Goal: Use online tool/utility: Utilize a website feature to perform a specific function

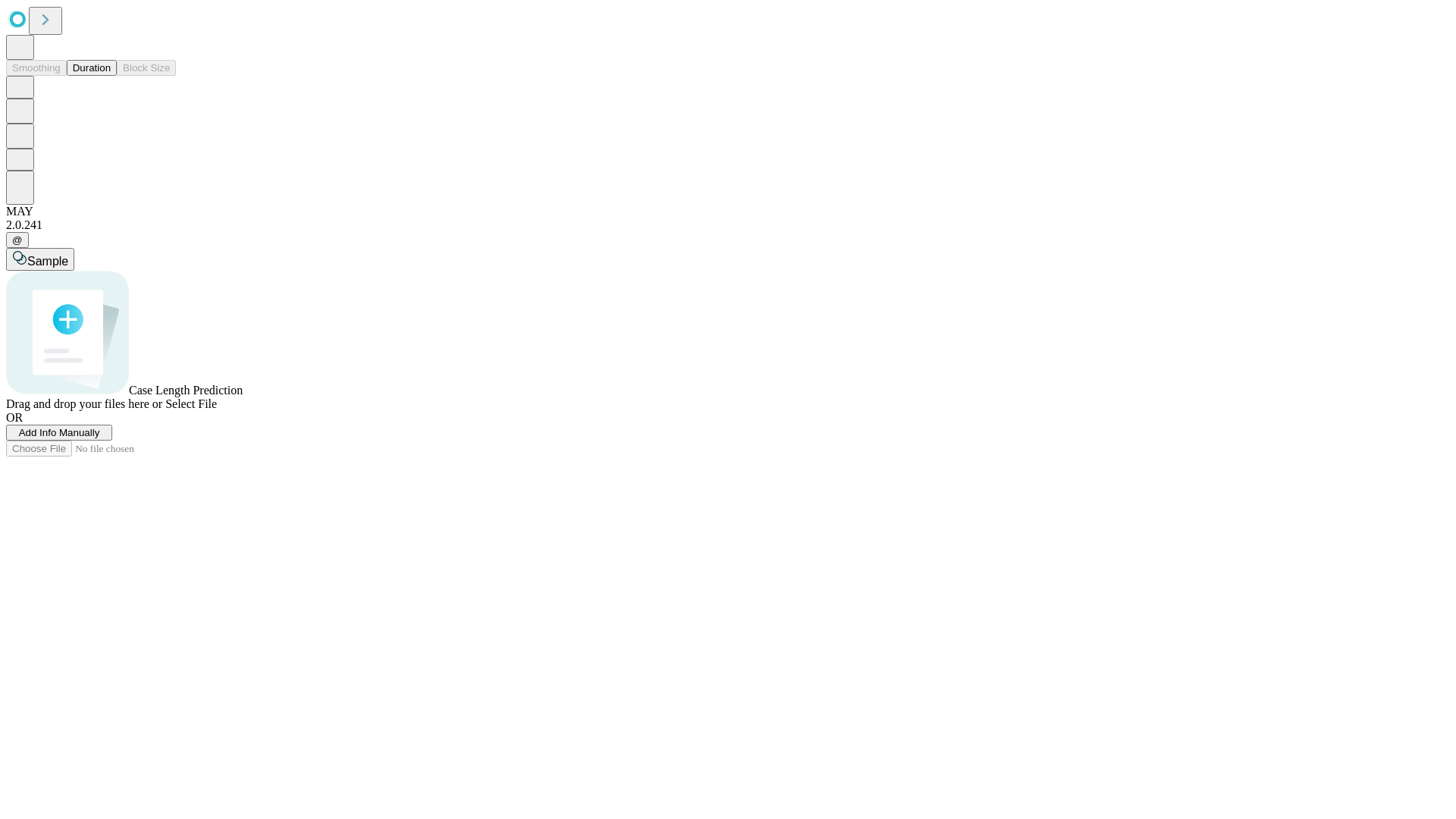
click at [111, 76] on button "Duration" at bounding box center [92, 68] width 50 height 16
click at [100, 439] on span "Add Info Manually" at bounding box center [59, 433] width 81 height 12
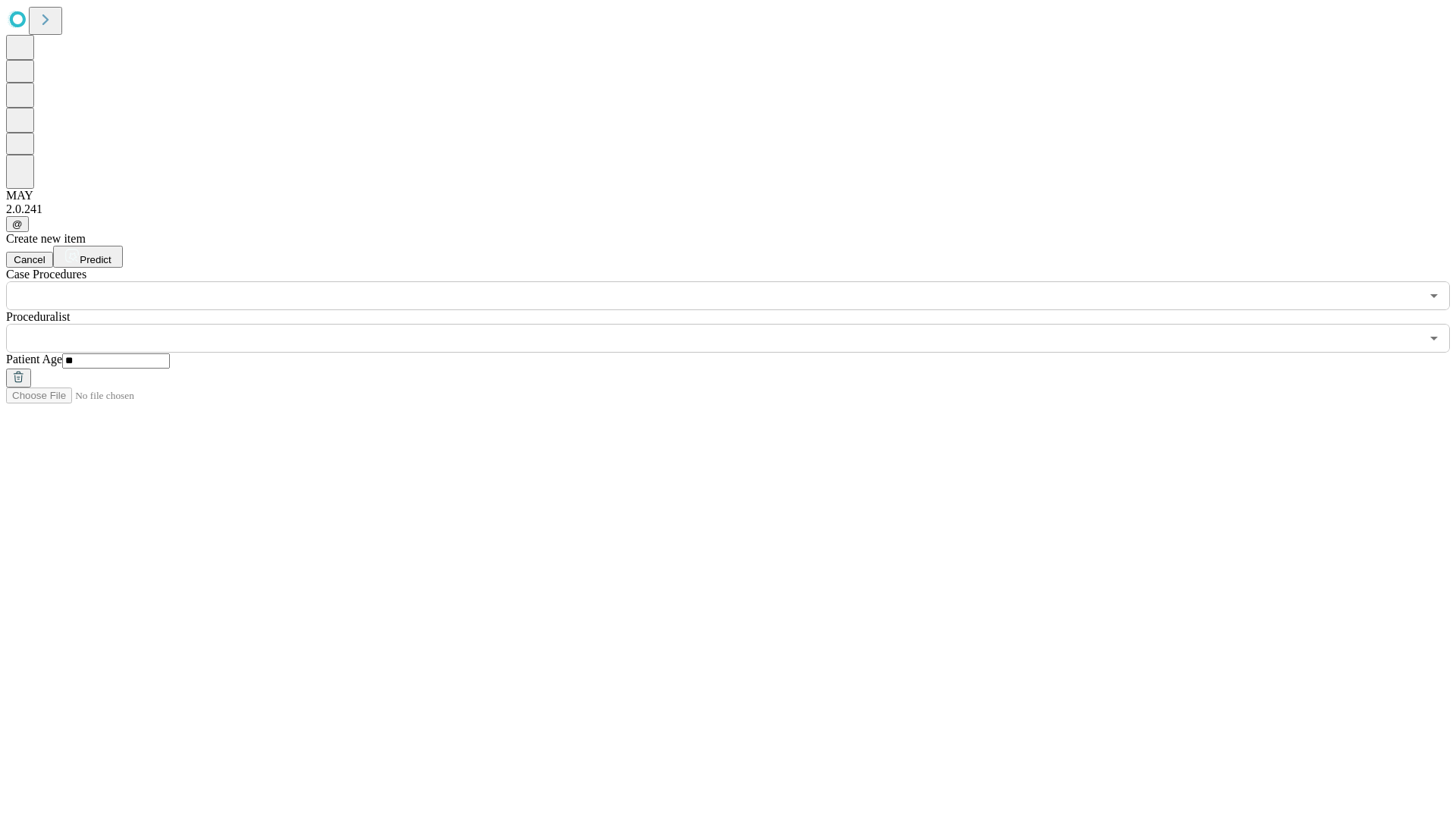
type input "**"
click at [738, 324] on input "text" at bounding box center [713, 338] width 1414 height 29
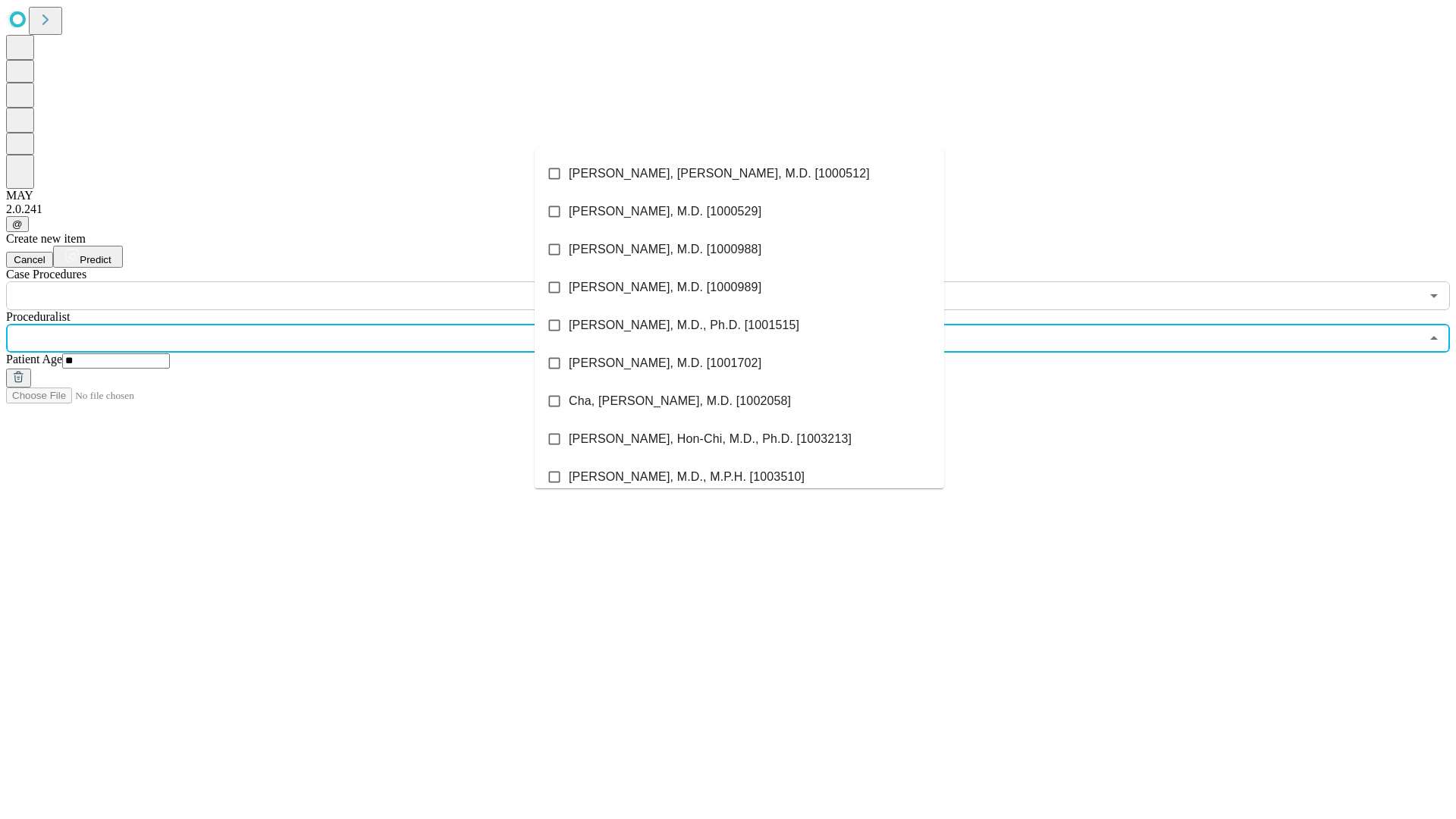
click at [739, 174] on li "[PERSON_NAME], [PERSON_NAME], M.D. [1000512]" at bounding box center [739, 174] width 409 height 38
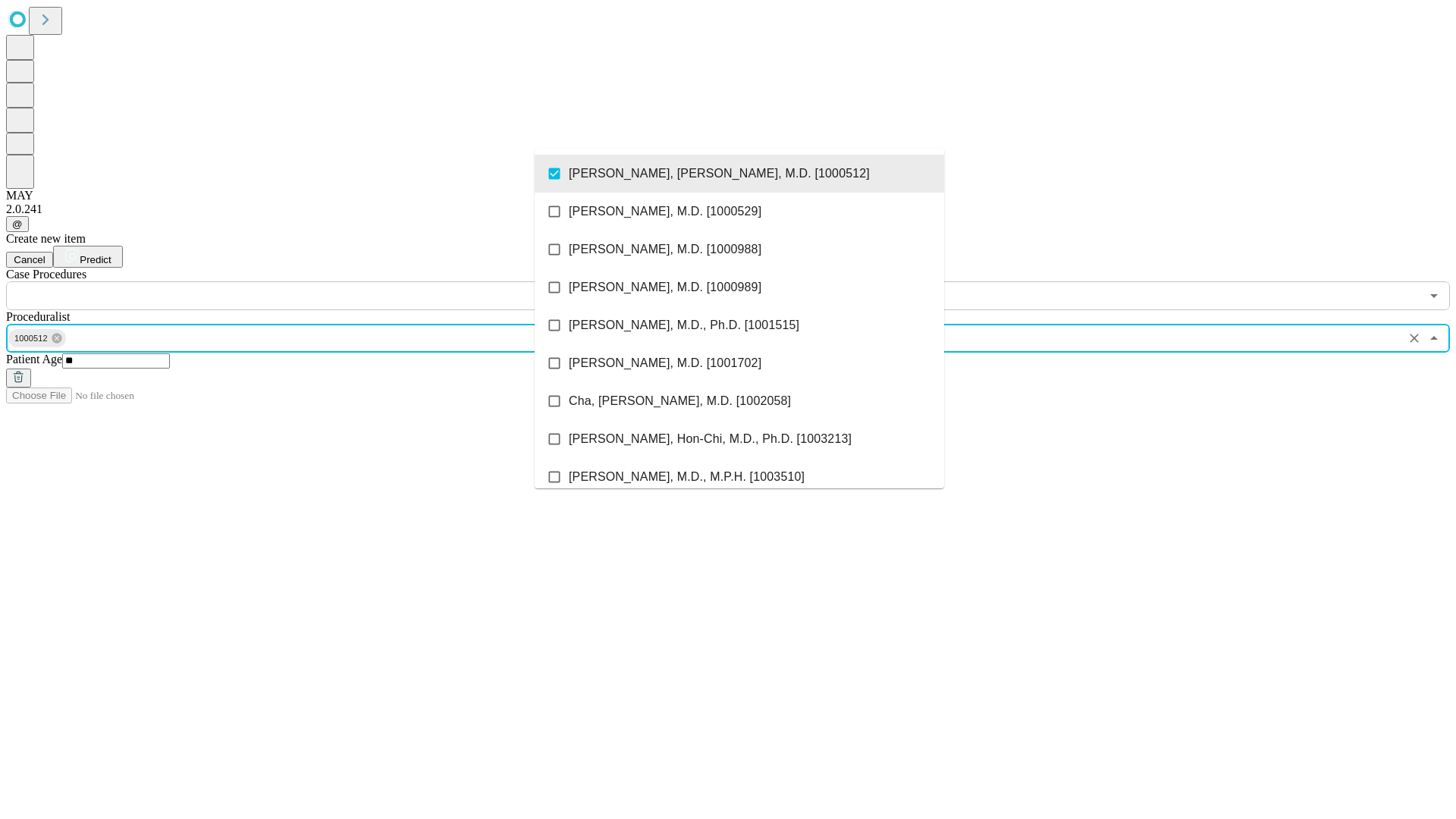
click at [318, 281] on input "text" at bounding box center [713, 295] width 1414 height 29
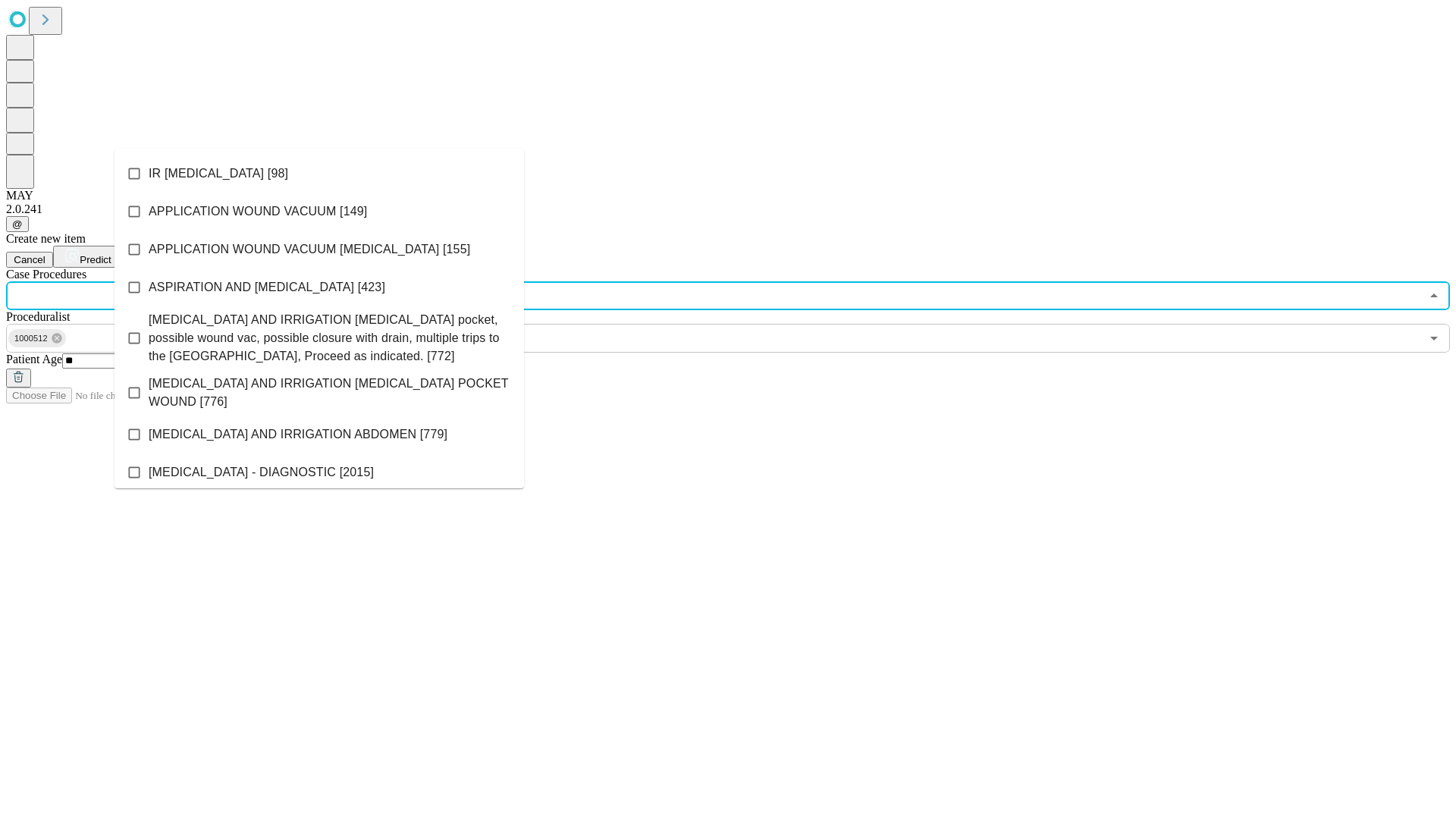
click at [319, 174] on li "IR [MEDICAL_DATA] [98]" at bounding box center [319, 174] width 409 height 38
click at [111, 254] on span "Predict" at bounding box center [95, 260] width 31 height 12
